Goal: Contribute content: Contribute content

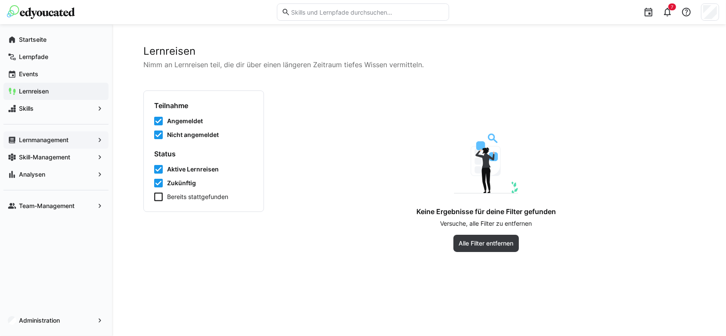
click at [0, 0] on app-navigation-label "Lernmanagement" at bounding box center [0, 0] width 0 height 0
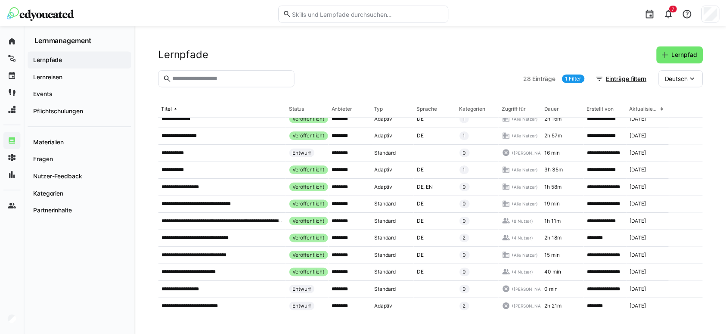
scroll to position [288, 0]
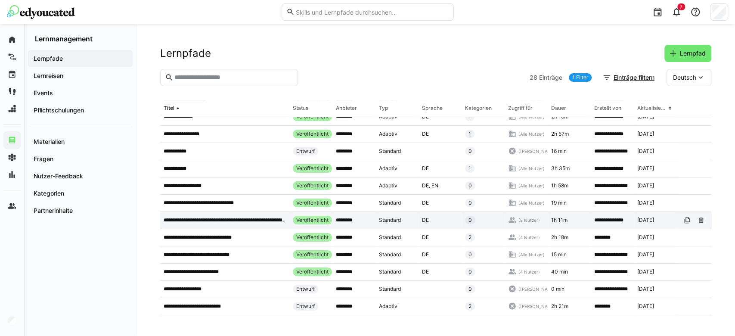
click at [260, 217] on p "**********" at bounding box center [225, 220] width 122 height 7
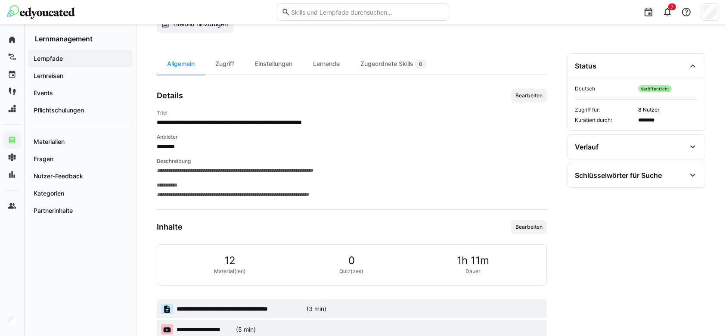
scroll to position [48, 0]
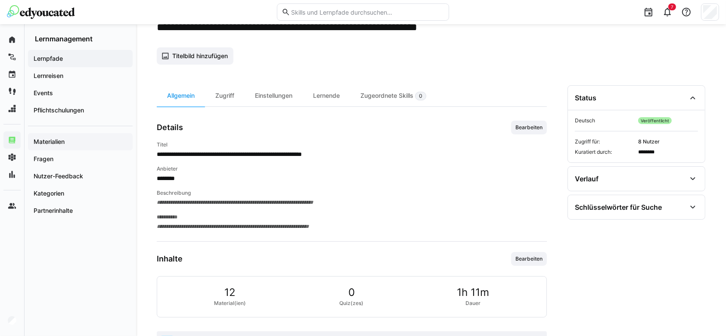
click at [83, 137] on span "Materialien" at bounding box center [80, 141] width 96 height 9
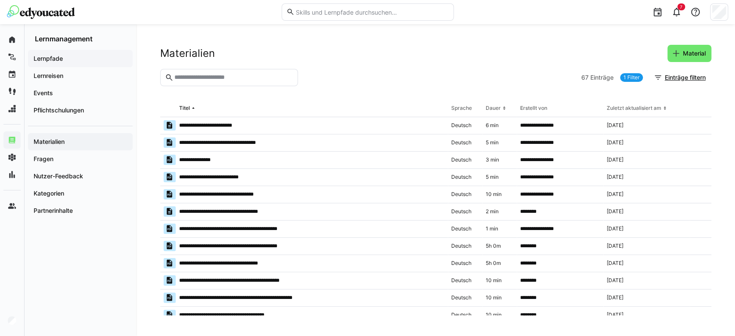
click at [59, 53] on div "Lernpfade" at bounding box center [80, 58] width 105 height 17
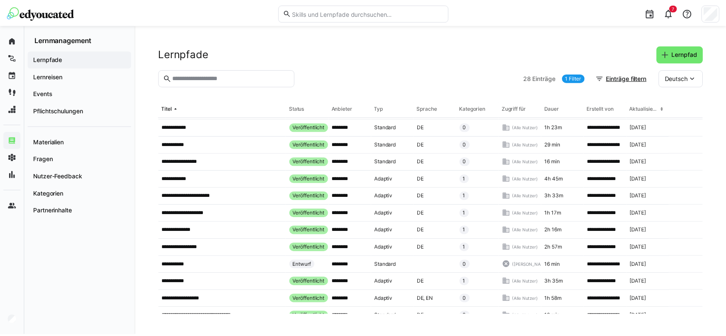
scroll to position [288, 0]
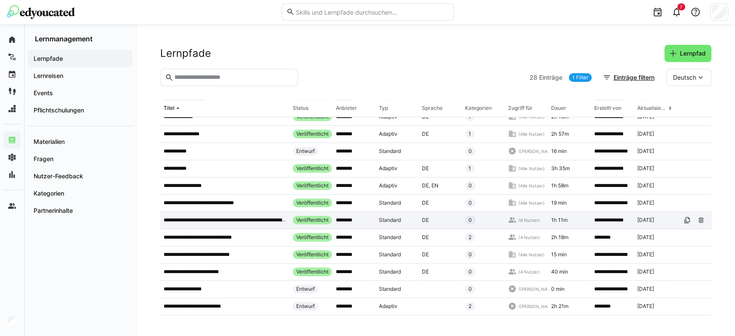
click at [236, 217] on p "**********" at bounding box center [225, 220] width 122 height 7
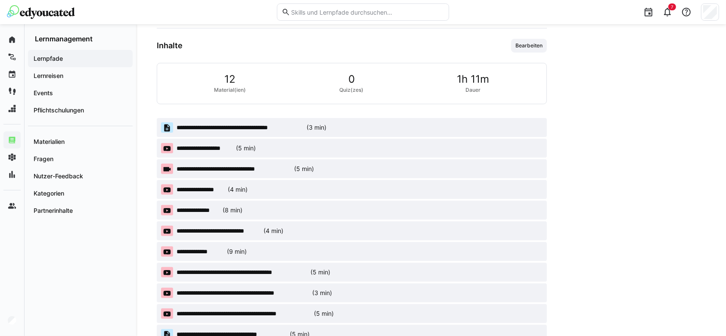
scroll to position [265, 0]
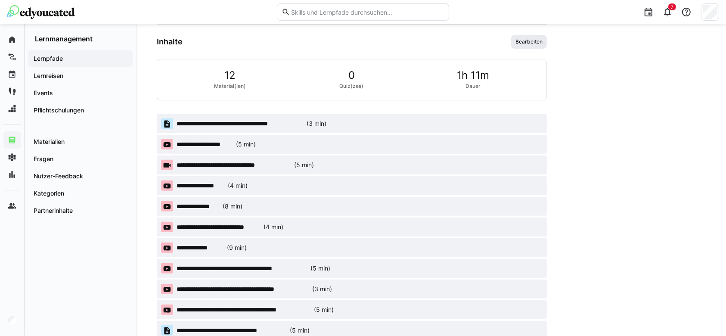
click at [533, 43] on span "Bearbeiten" at bounding box center [529, 41] width 29 height 7
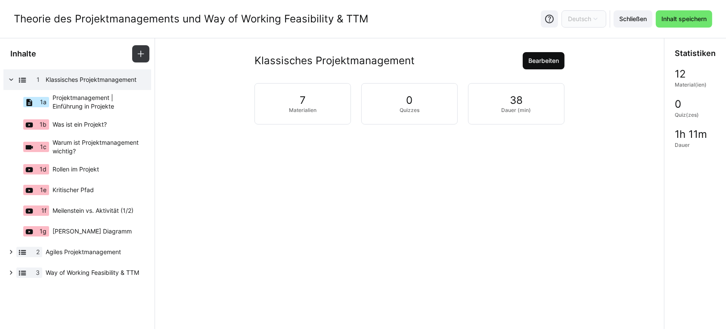
click at [550, 64] on span "Bearbeiten" at bounding box center [543, 60] width 33 height 9
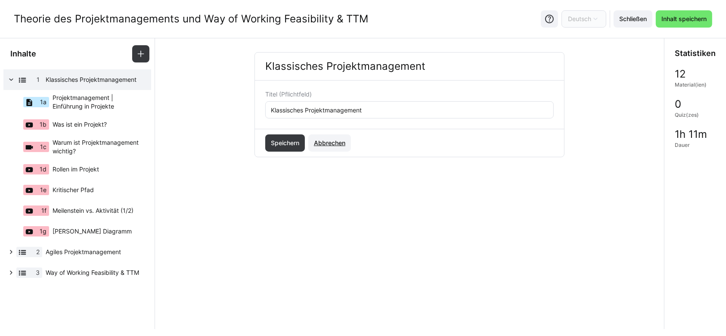
click at [324, 141] on span "Abbrechen" at bounding box center [330, 143] width 34 height 9
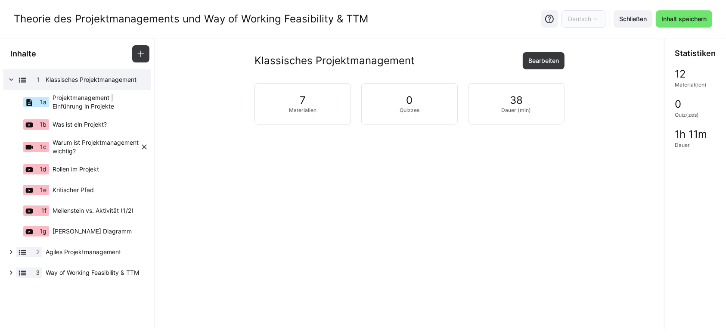
click at [95, 142] on span "Warum ist Projektmanagement wichtig?" at bounding box center [96, 146] width 87 height 17
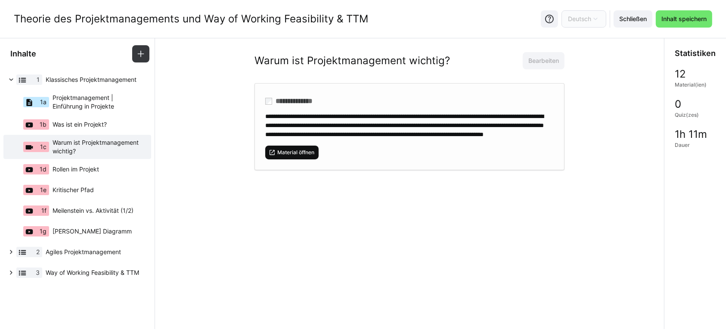
click at [308, 156] on span "Material öffnen" at bounding box center [296, 152] width 39 height 7
click at [627, 20] on span "Schließen" at bounding box center [633, 19] width 30 height 9
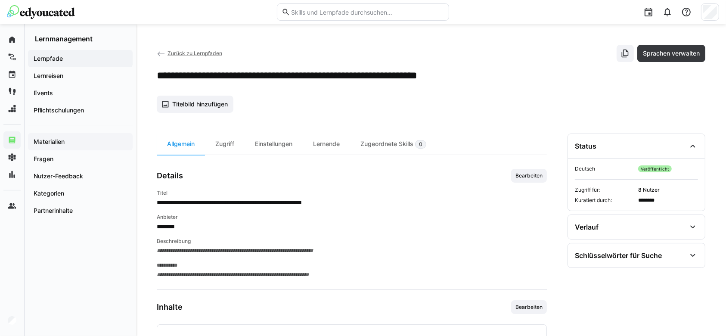
click at [0, 0] on app-navigation-label "Materialien" at bounding box center [0, 0] width 0 height 0
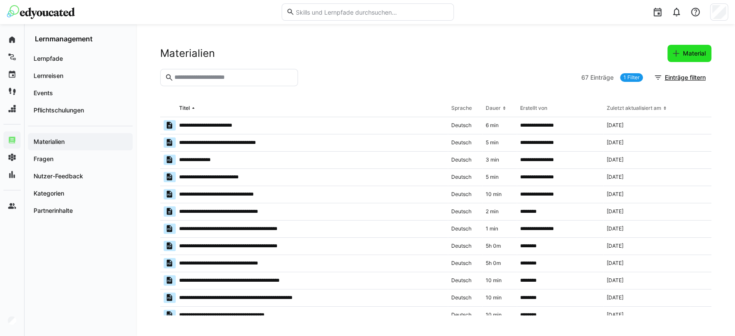
click at [687, 47] on span "Material" at bounding box center [690, 53] width 44 height 17
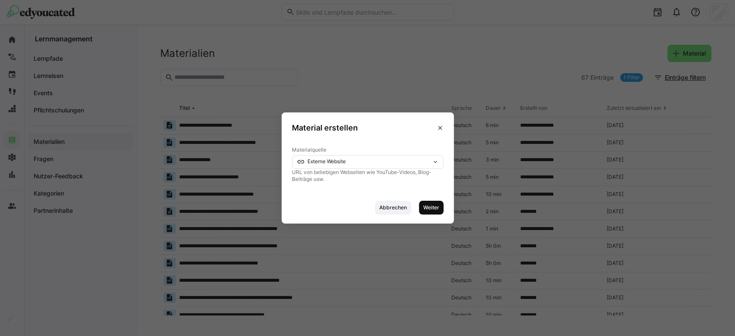
click at [432, 204] on span "Weiter" at bounding box center [432, 207] width 18 height 7
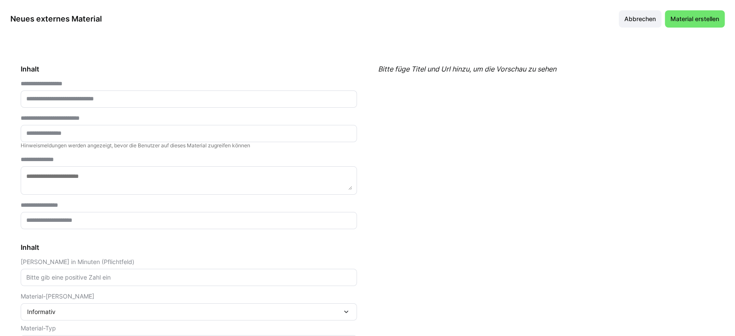
click at [88, 98] on input "text" at bounding box center [188, 99] width 327 height 8
paste input "**********"
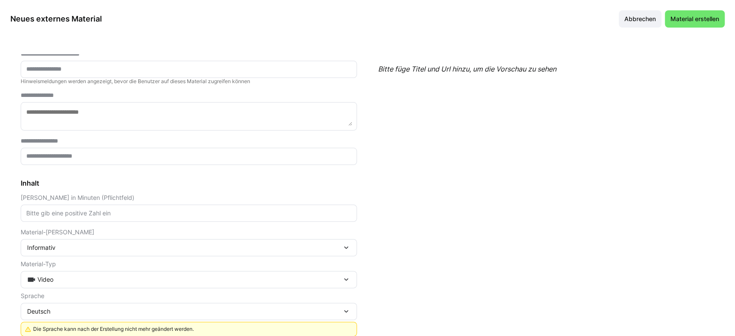
scroll to position [65, 0]
type input "**********"
click at [69, 155] on input "text" at bounding box center [188, 156] width 327 height 8
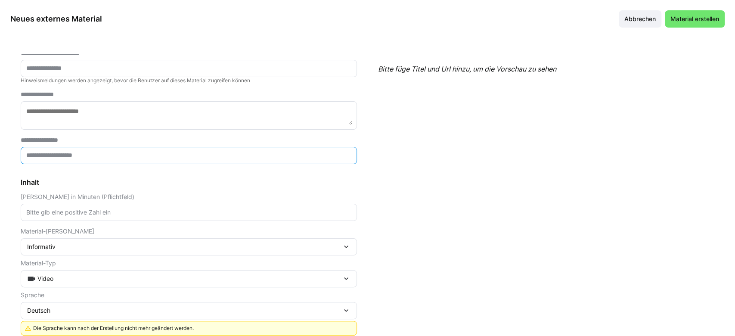
paste input "**********"
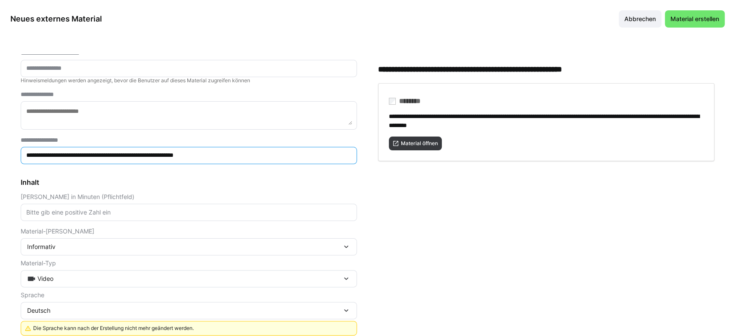
type input "**********"
click at [124, 179] on h4 "Inhalt" at bounding box center [189, 182] width 336 height 9
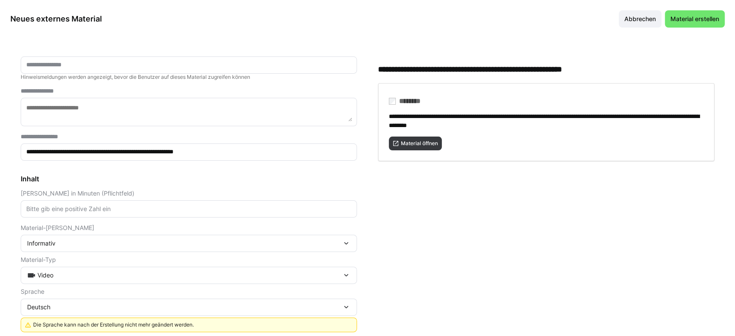
click at [108, 206] on input "number" at bounding box center [188, 209] width 327 height 8
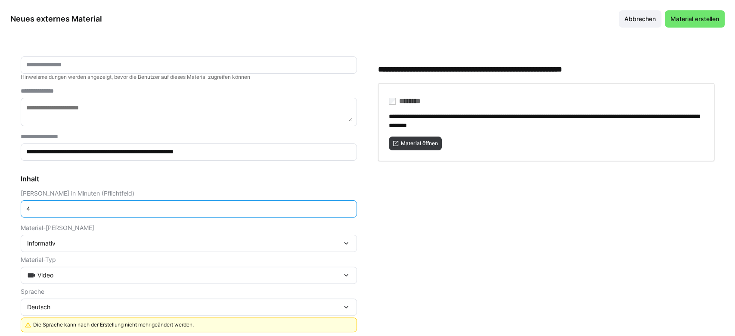
scroll to position [13, 0]
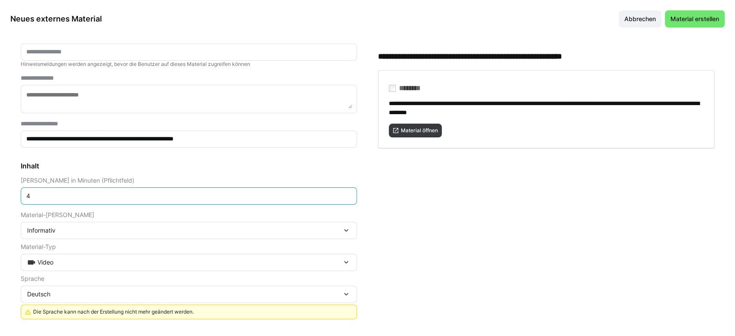
type input "4"
click at [60, 270] on div "Video" at bounding box center [189, 262] width 336 height 17
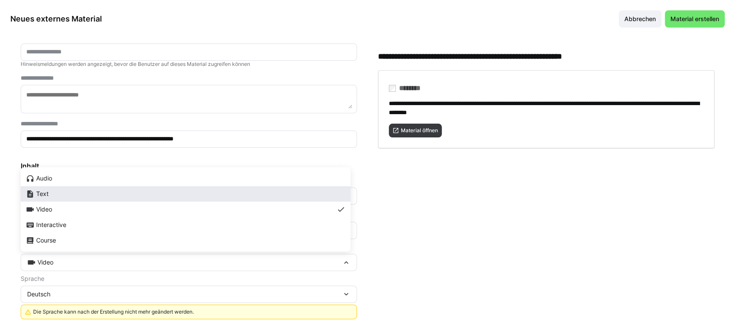
click at [69, 197] on div "Text" at bounding box center [186, 194] width 320 height 9
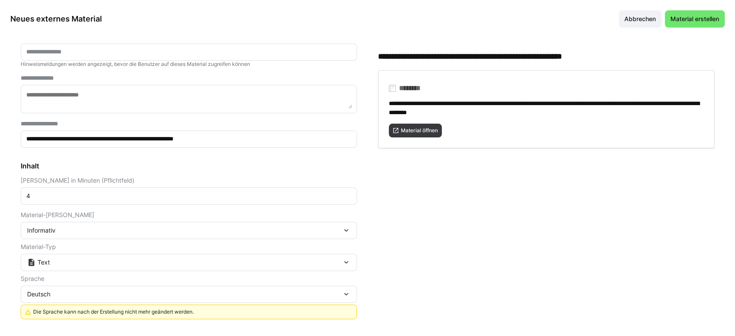
click at [78, 227] on div "Informativ" at bounding box center [184, 231] width 315 height 8
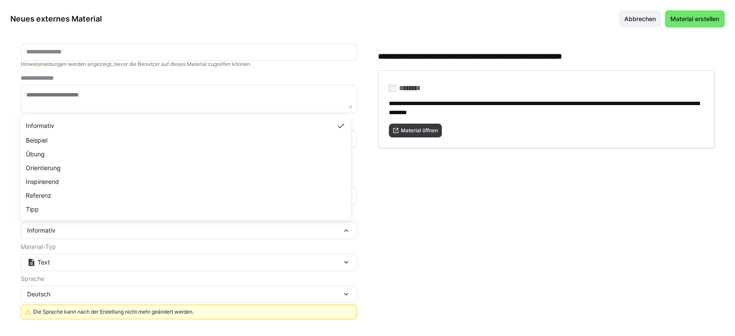
click at [78, 227] on div "Informativ" at bounding box center [184, 231] width 315 height 8
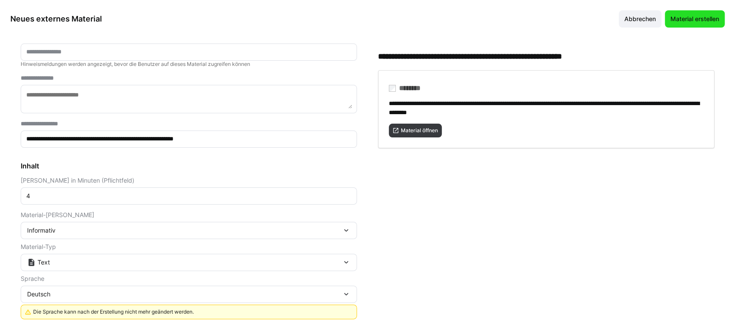
click at [689, 16] on span "Material erstellen" at bounding box center [694, 19] width 51 height 9
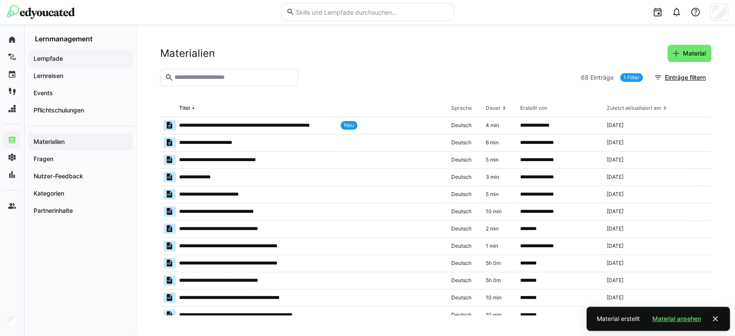
click at [72, 56] on span "Lernpfade" at bounding box center [80, 58] width 96 height 9
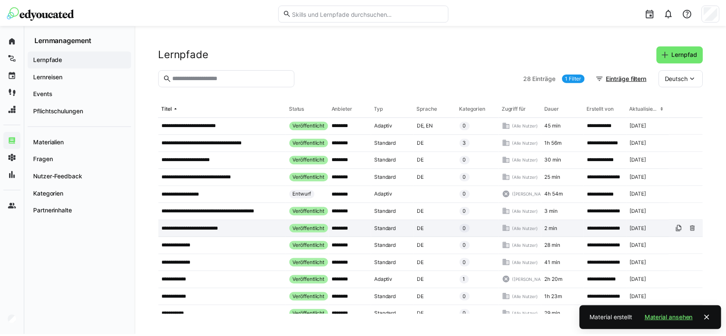
scroll to position [288, 0]
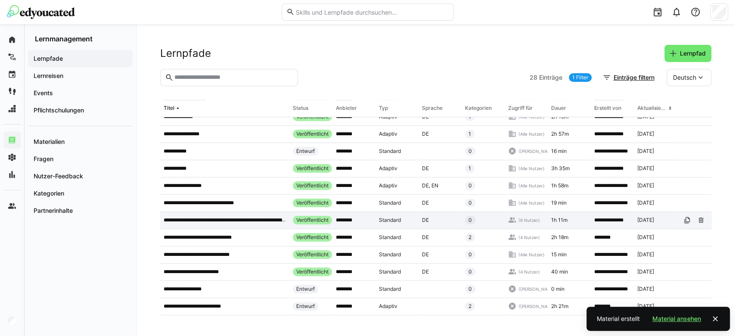
click at [276, 217] on p "**********" at bounding box center [225, 220] width 122 height 7
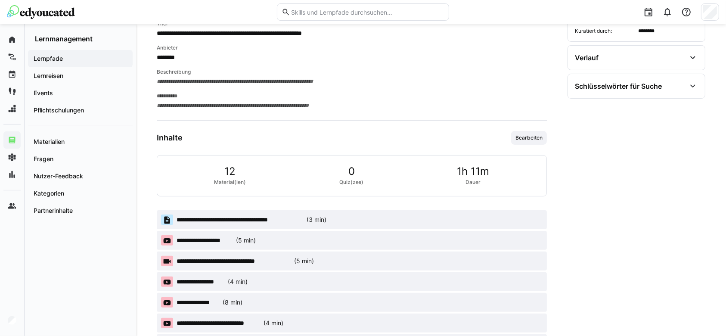
scroll to position [170, 0]
click at [522, 137] on span "Bearbeiten" at bounding box center [529, 137] width 29 height 7
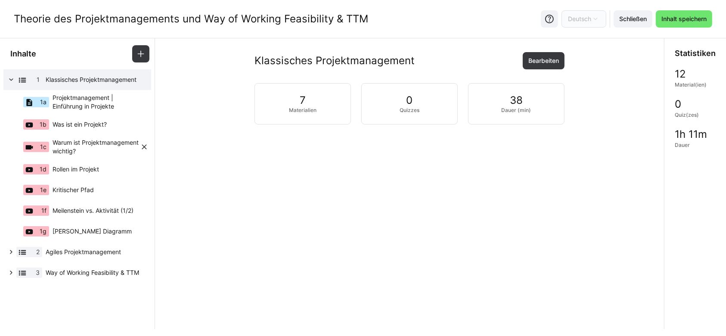
click at [145, 146] on eds-icon at bounding box center [144, 147] width 9 height 9
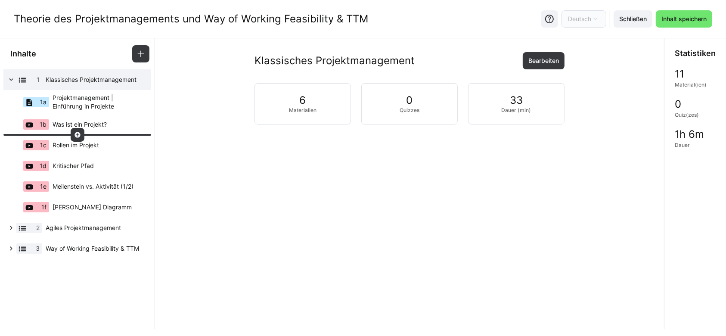
click at [82, 133] on div at bounding box center [78, 135] width 14 height 14
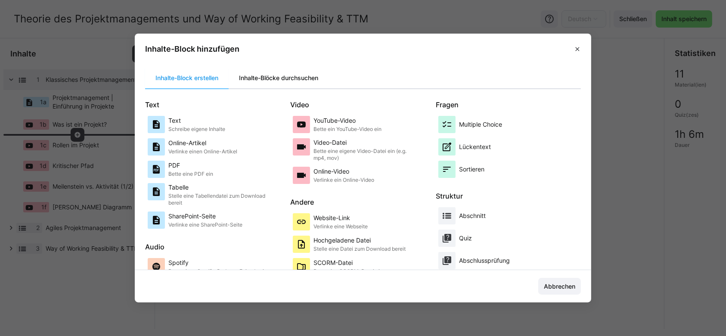
click at [276, 80] on div "Inhalte-Blöcke durchsuchen" at bounding box center [279, 78] width 100 height 21
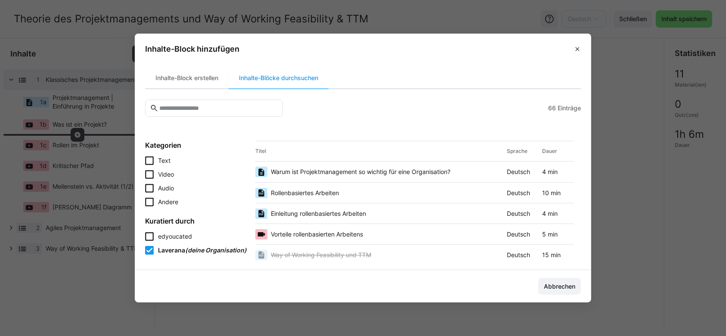
click at [338, 173] on span "Warum ist Projektmanagement so wichtig für eine Organisation?" at bounding box center [361, 172] width 180 height 9
